Goal: Task Accomplishment & Management: Manage account settings

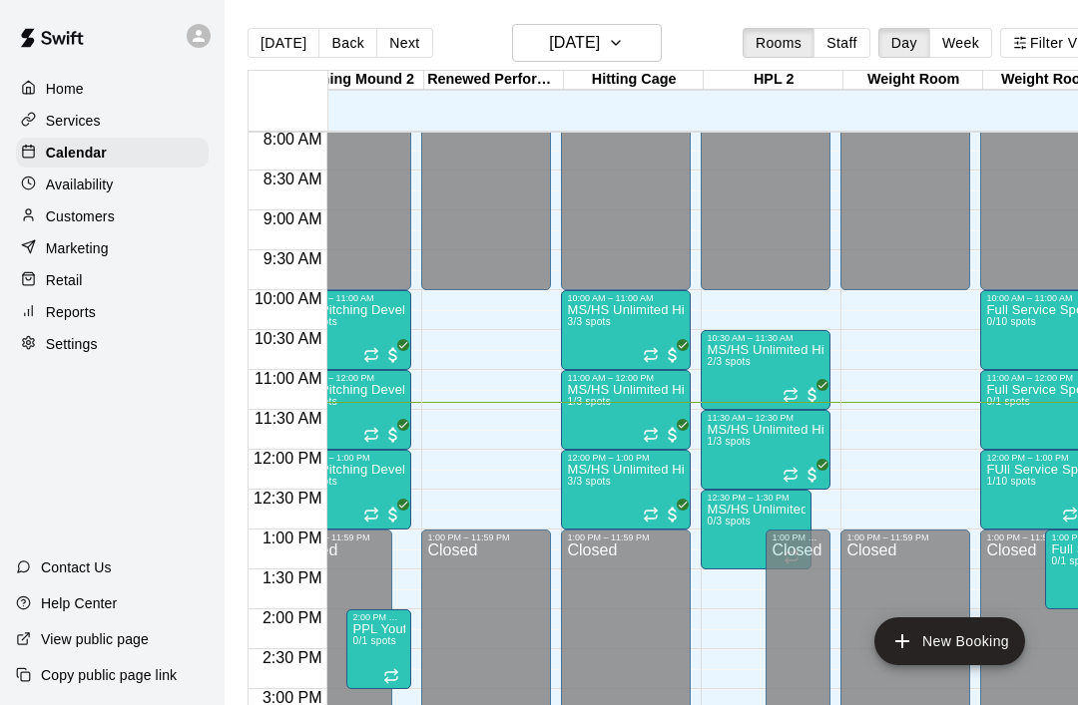
scroll to position [639, 613]
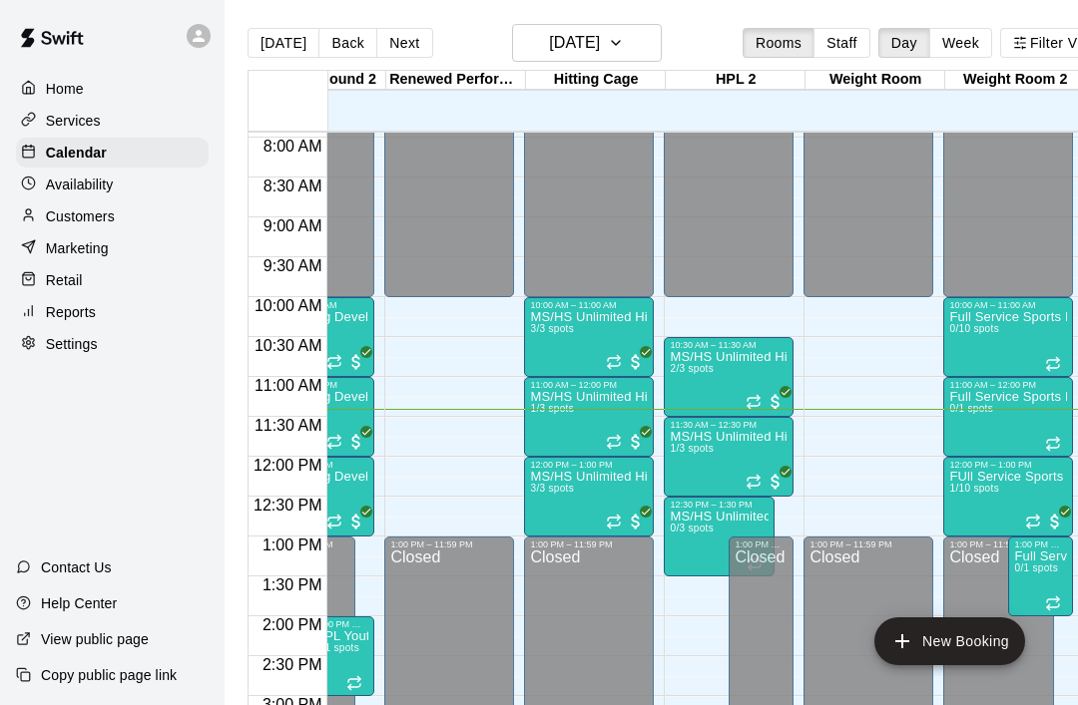
click at [755, 494] on div at bounding box center [729, 494] width 118 height 0
click at [692, 570] on img "edit" at bounding box center [691, 559] width 23 height 23
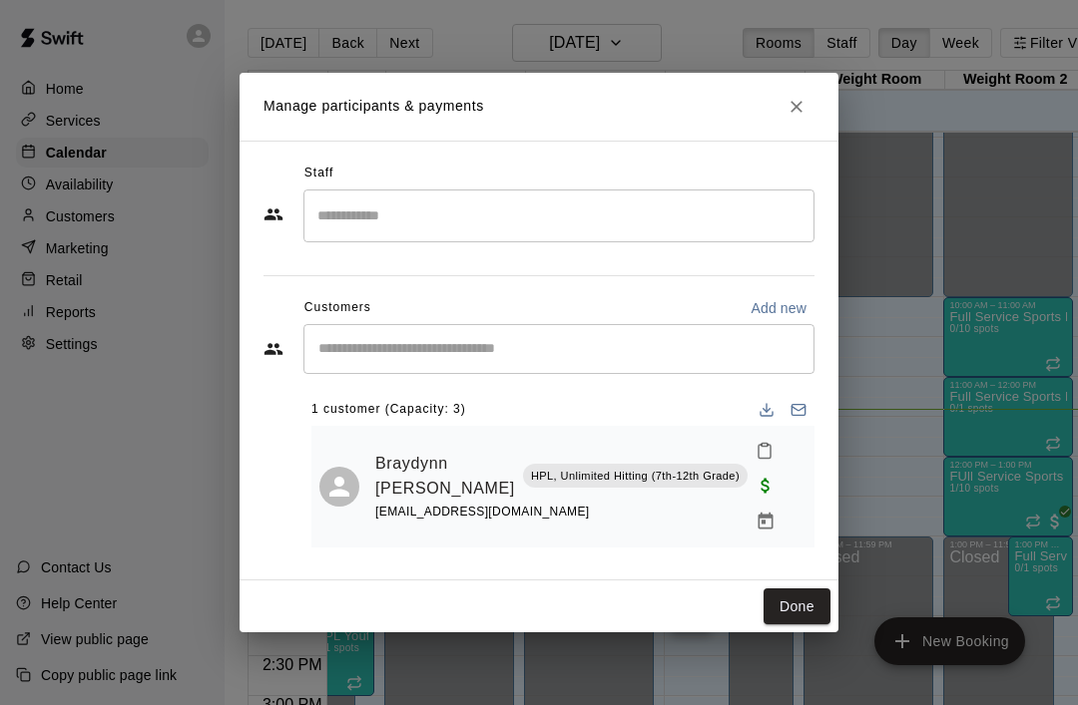
click at [806, 599] on button "Done" at bounding box center [796, 607] width 67 height 37
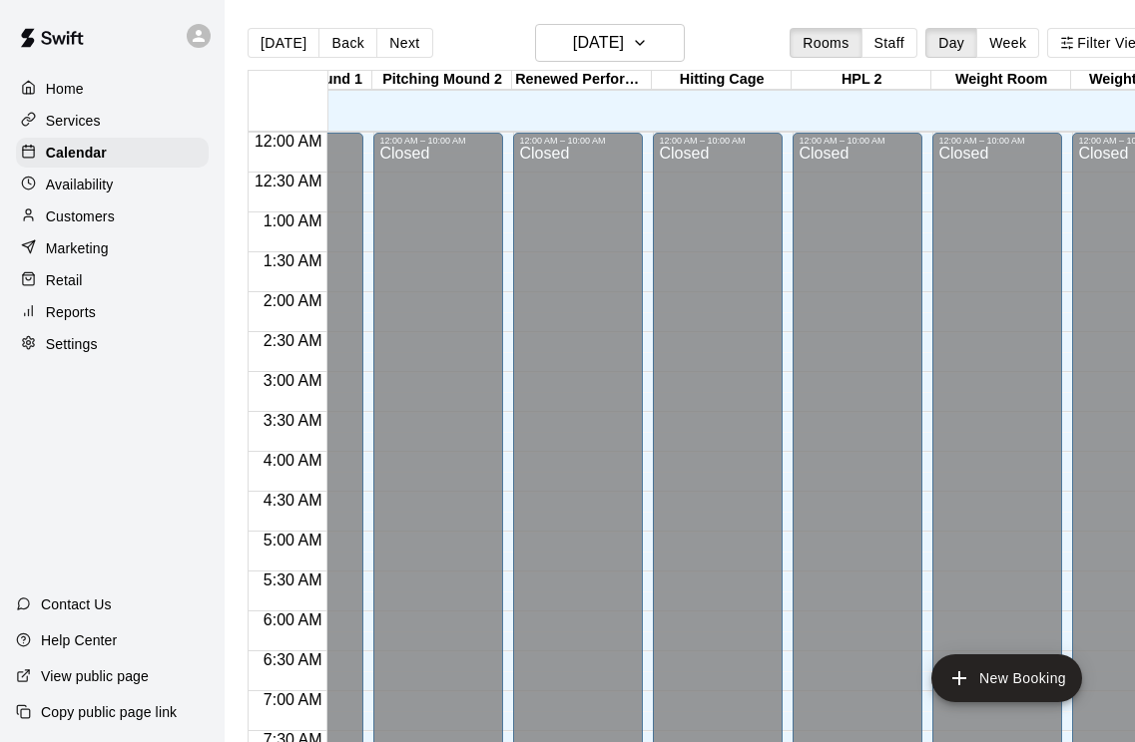
scroll to position [0, 540]
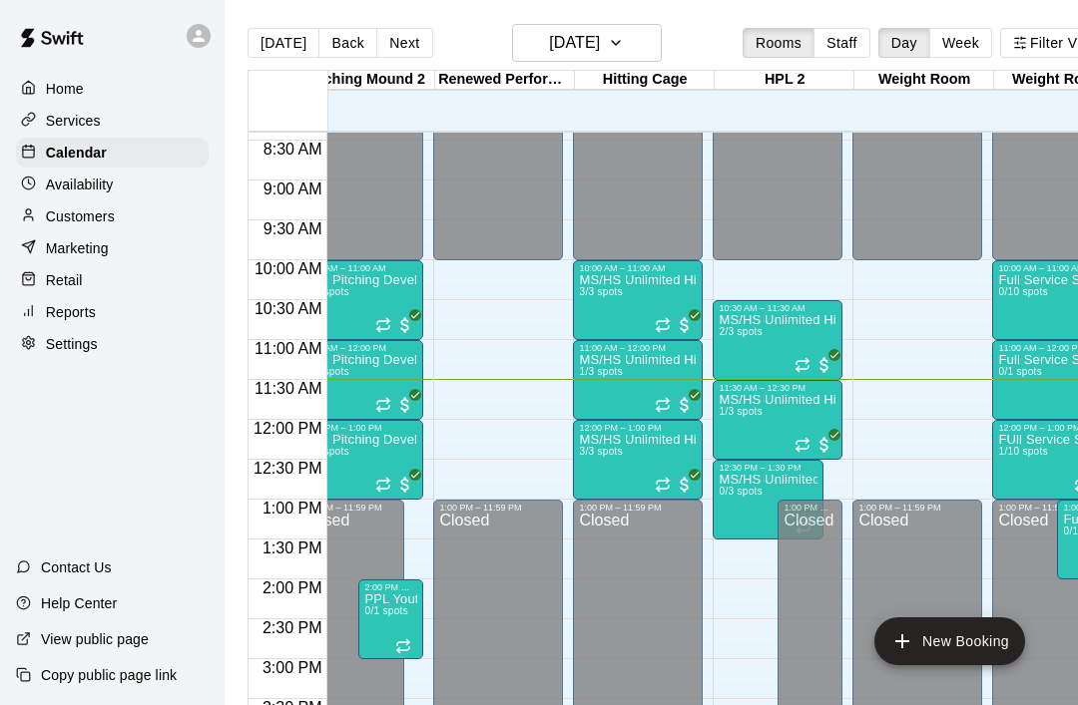
scroll to position [670, 595]
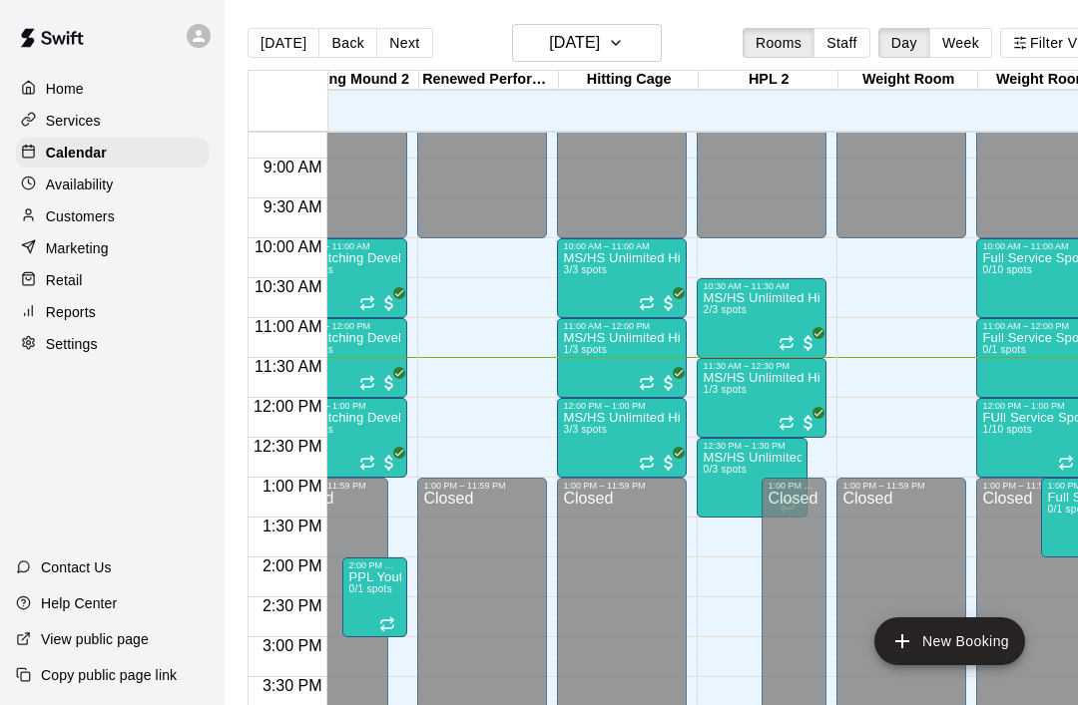
click at [730, 575] on icon "delete" at bounding box center [723, 569] width 24 height 24
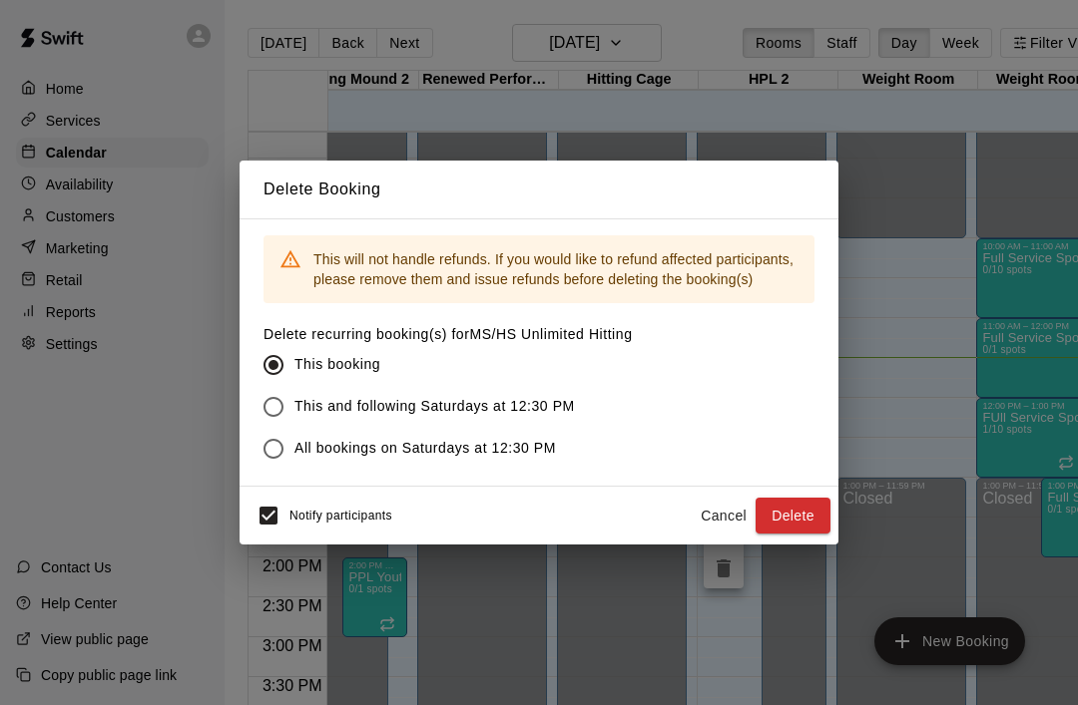
click at [797, 522] on button "Delete" at bounding box center [792, 516] width 75 height 37
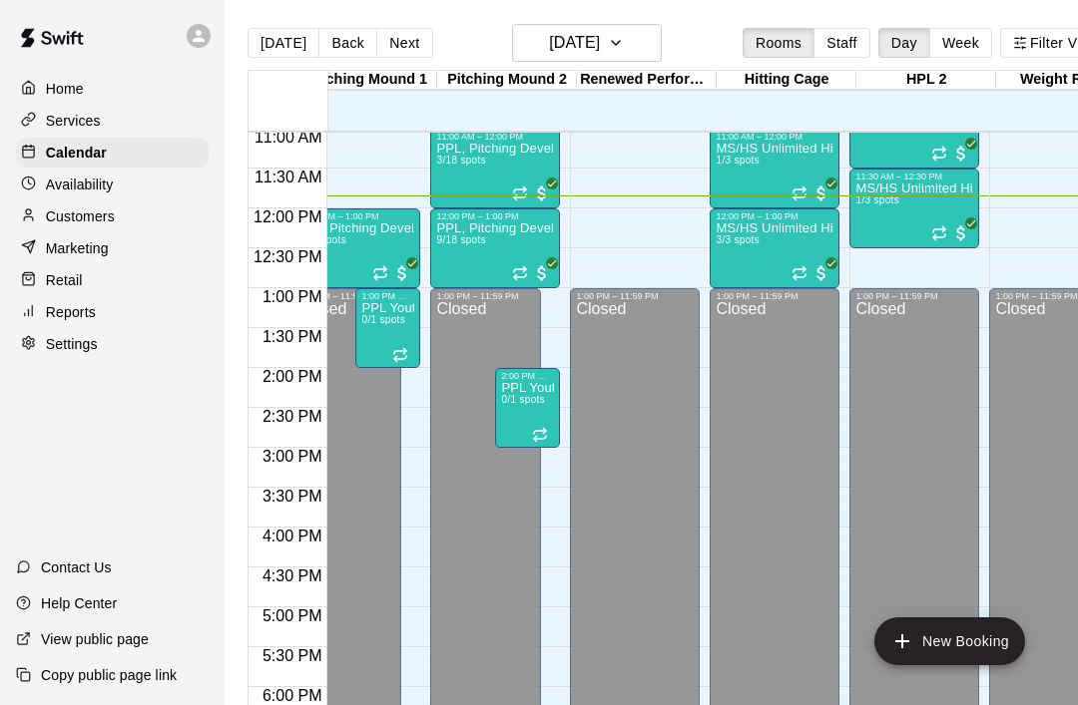
scroll to position [0, 479]
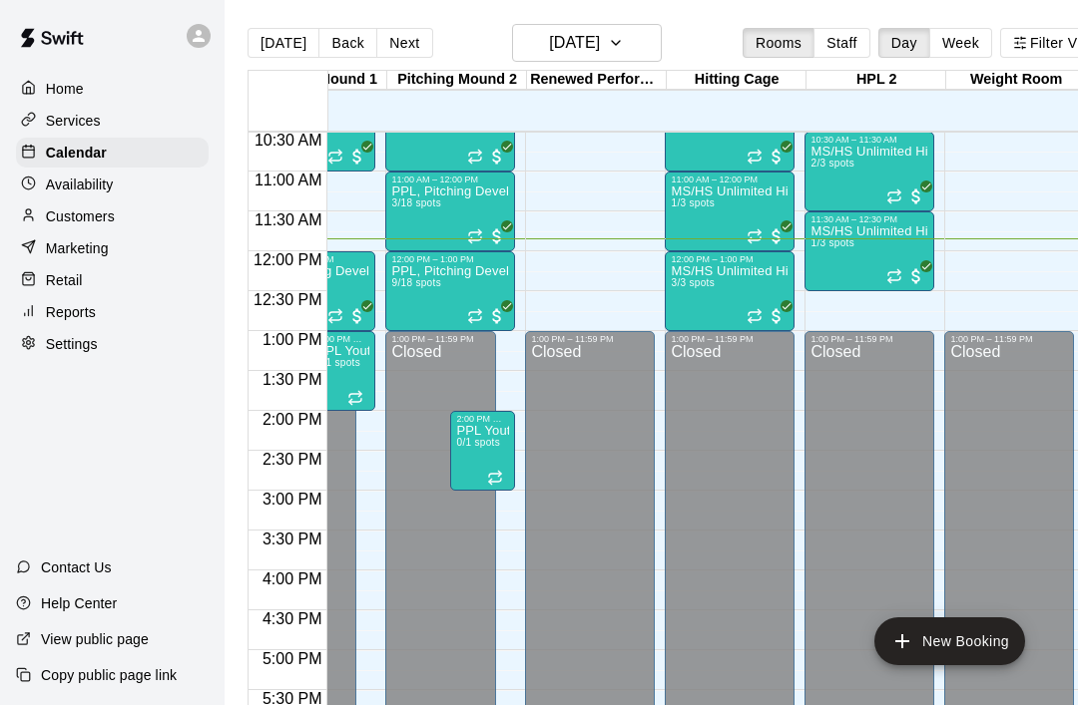
click at [762, 320] on icon "Recurring event" at bounding box center [754, 316] width 16 height 16
click at [773, 381] on img "edit" at bounding box center [767, 376] width 23 height 23
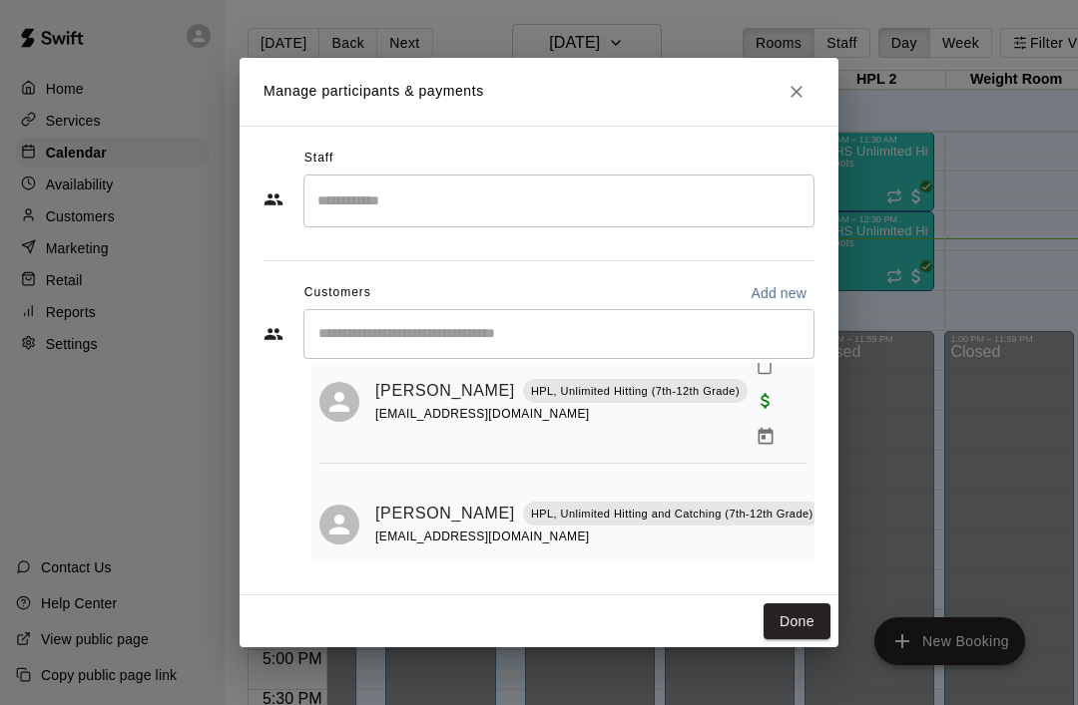
scroll to position [191, 0]
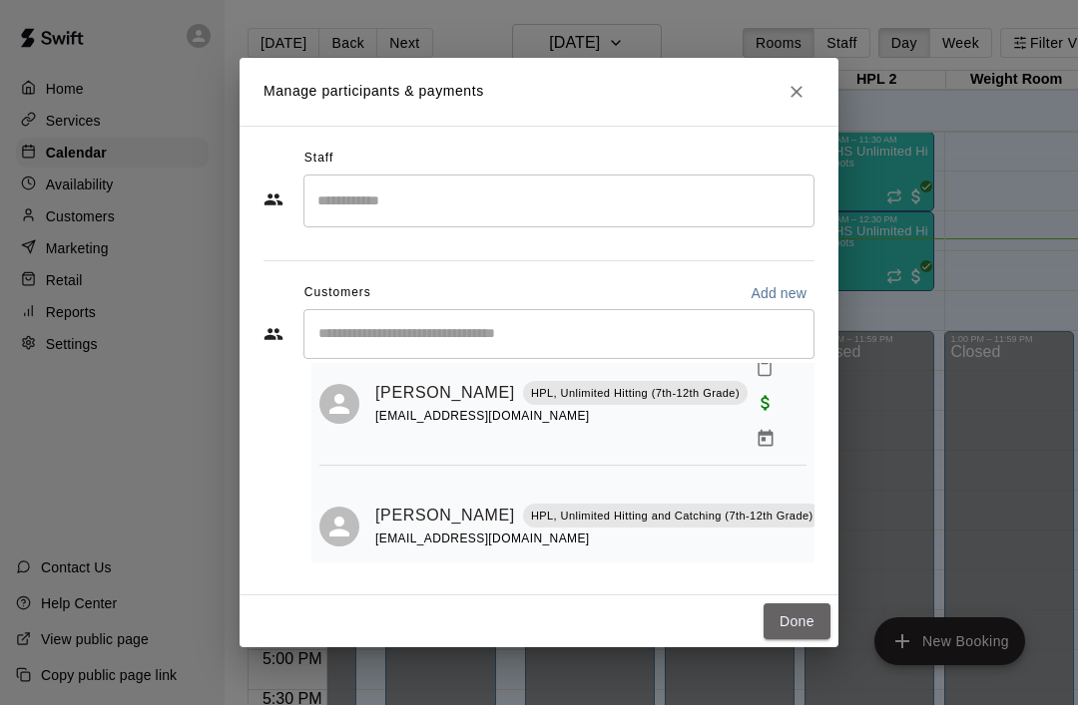
click at [799, 619] on button "Done" at bounding box center [796, 622] width 67 height 37
